Goal: Task Accomplishment & Management: Use online tool/utility

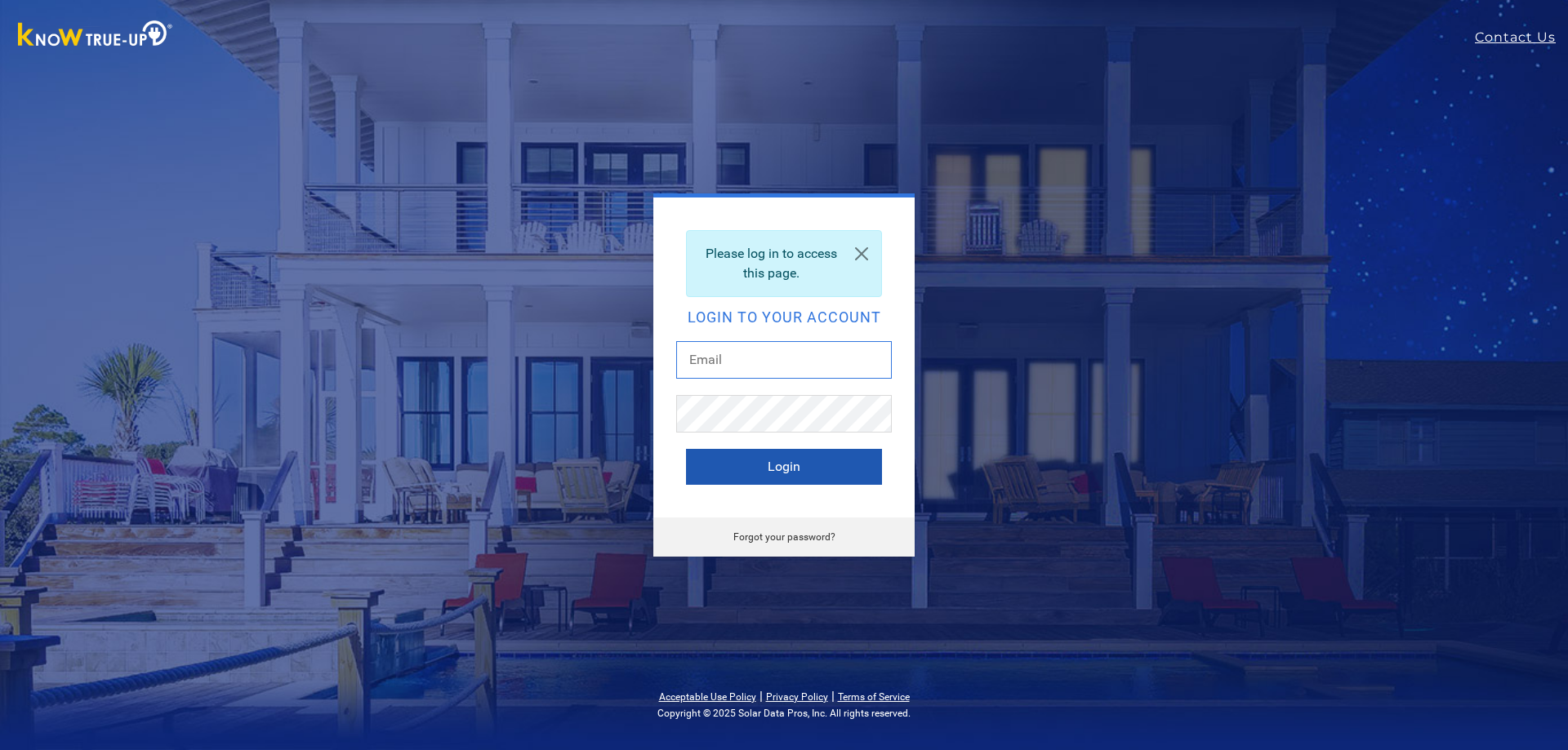
type input "[EMAIL_ADDRESS][DOMAIN_NAME]"
click at [776, 460] on button "Login" at bounding box center [783, 467] width 196 height 36
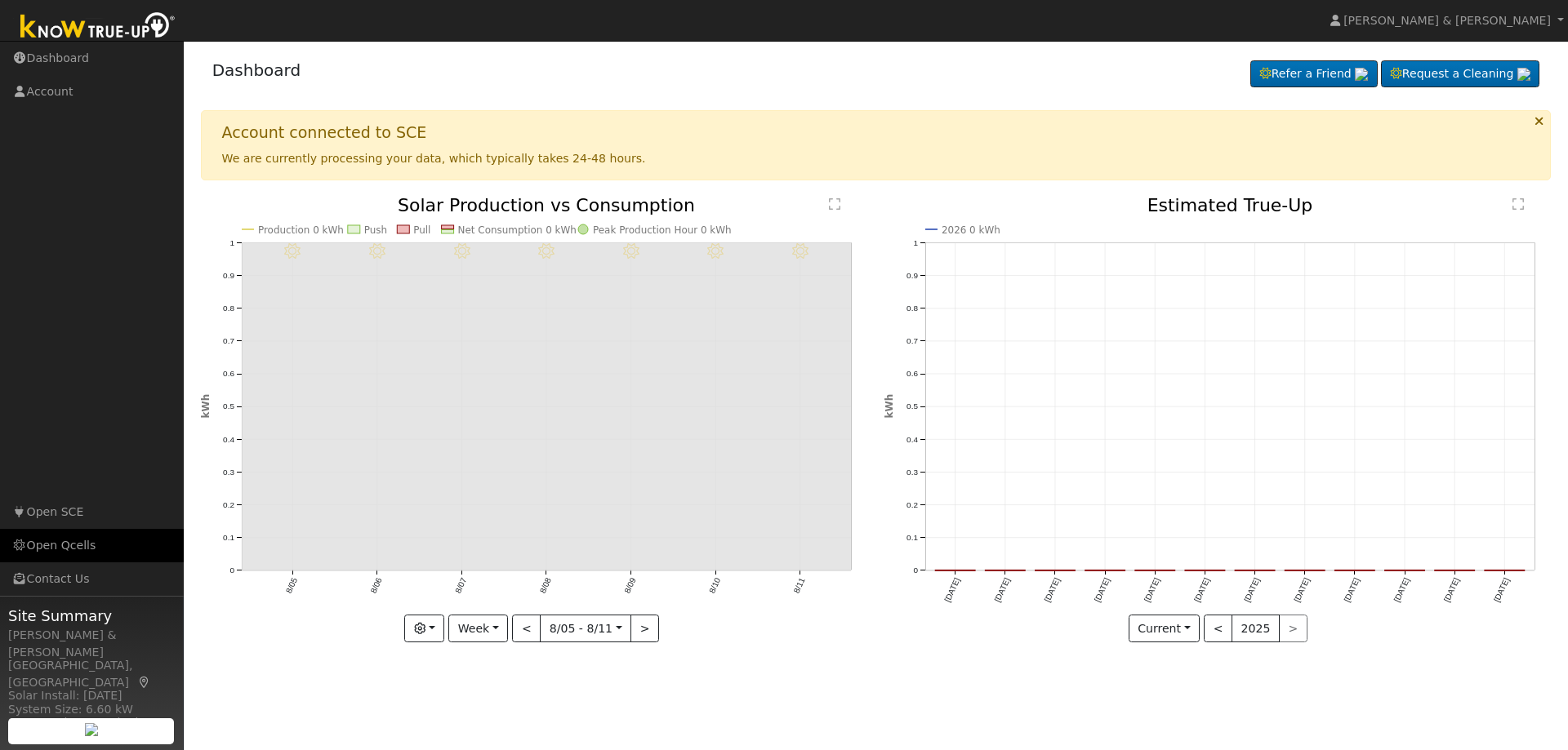
click at [69, 541] on link "Open Qcells" at bounding box center [91, 546] width 184 height 33
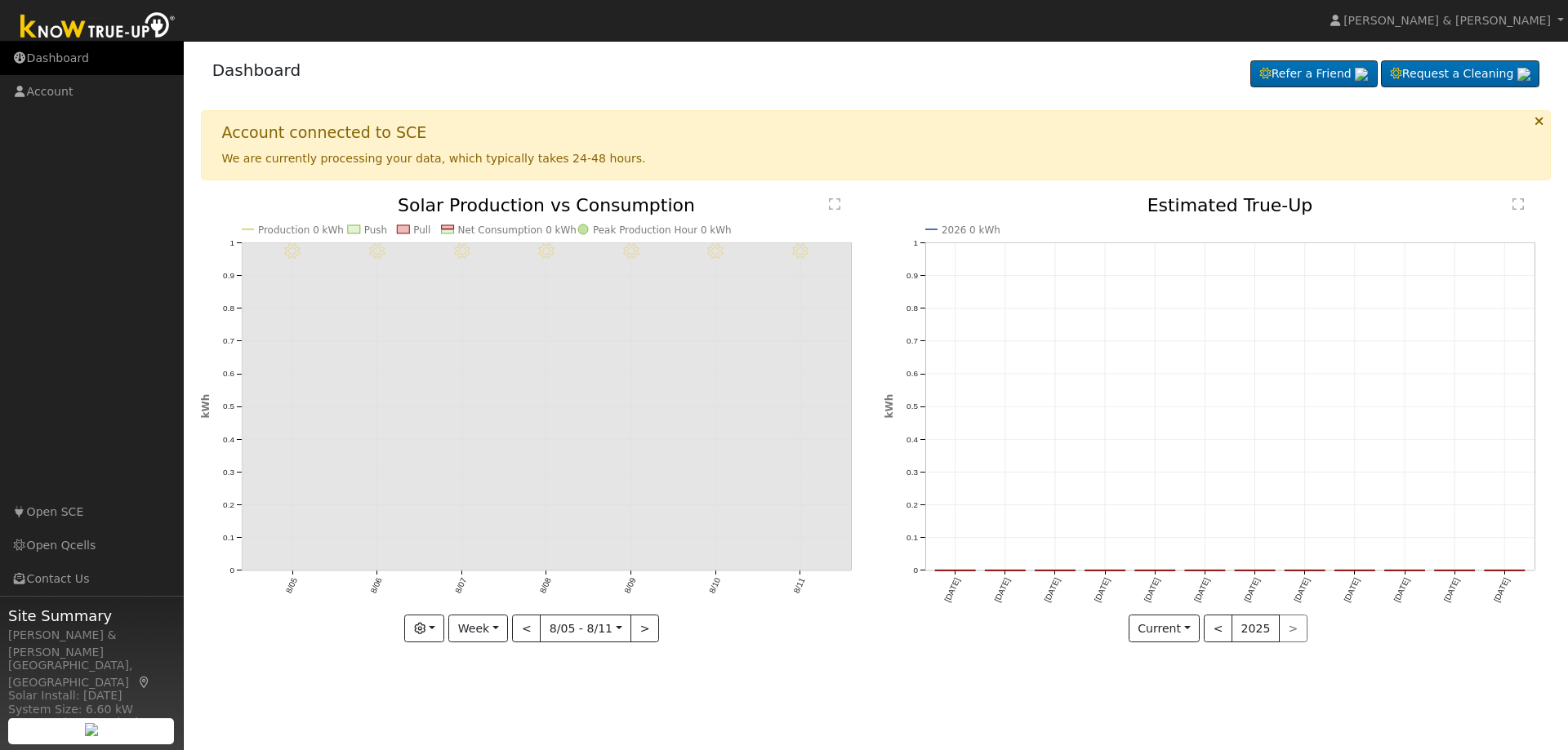
click at [74, 54] on link "Dashboard" at bounding box center [91, 58] width 184 height 33
